Goal: Information Seeking & Learning: Check status

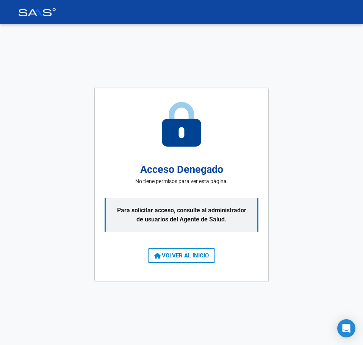
click at [196, 249] on button "VOLVER AL INICIO" at bounding box center [181, 255] width 67 height 14
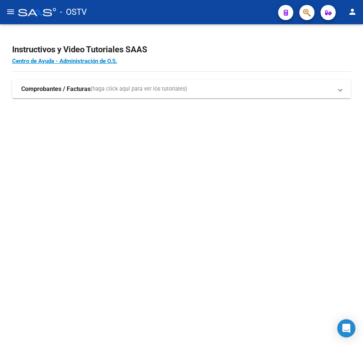
click at [230, 38] on app-root-component "Instructivos y Video Tutoriales SAAS Centro de Ayuda - Administración de O.S. C…" at bounding box center [181, 67] width 339 height 62
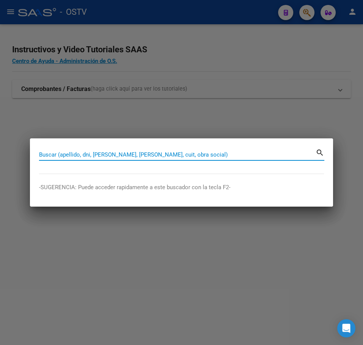
paste input "17977058"
type input "17977058"
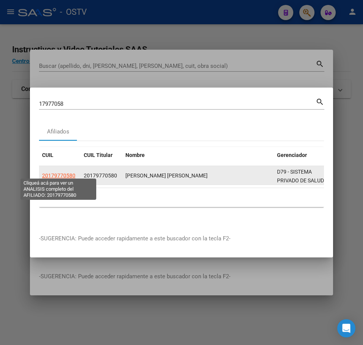
click at [52, 174] on span "20179770580" at bounding box center [58, 175] width 33 height 6
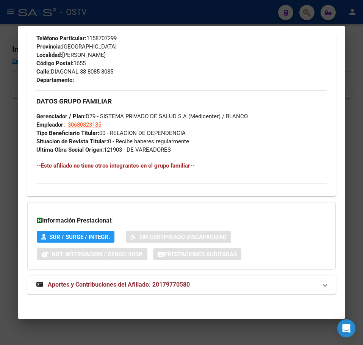
scroll to position [391, 0]
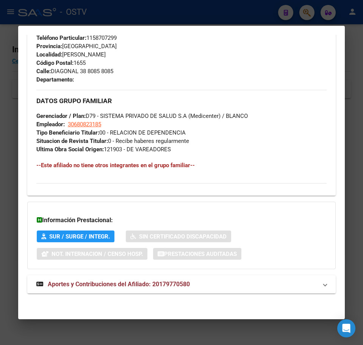
click at [168, 291] on mat-expansion-panel-header "Aportes y Contribuciones del Afiliado: 20179770580" at bounding box center [181, 284] width 308 height 18
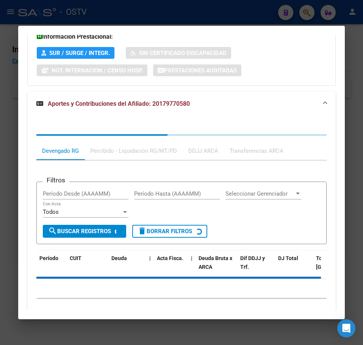
scroll to position [609, 0]
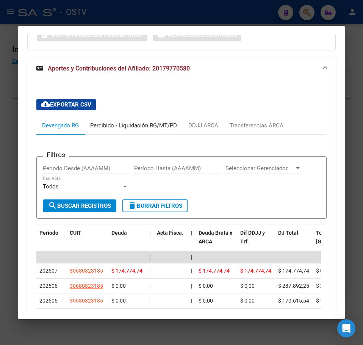
click at [131, 130] on div "Percibido - Liquidación RG/MT/PD" at bounding box center [134, 125] width 98 height 18
